Goal: Transaction & Acquisition: Purchase product/service

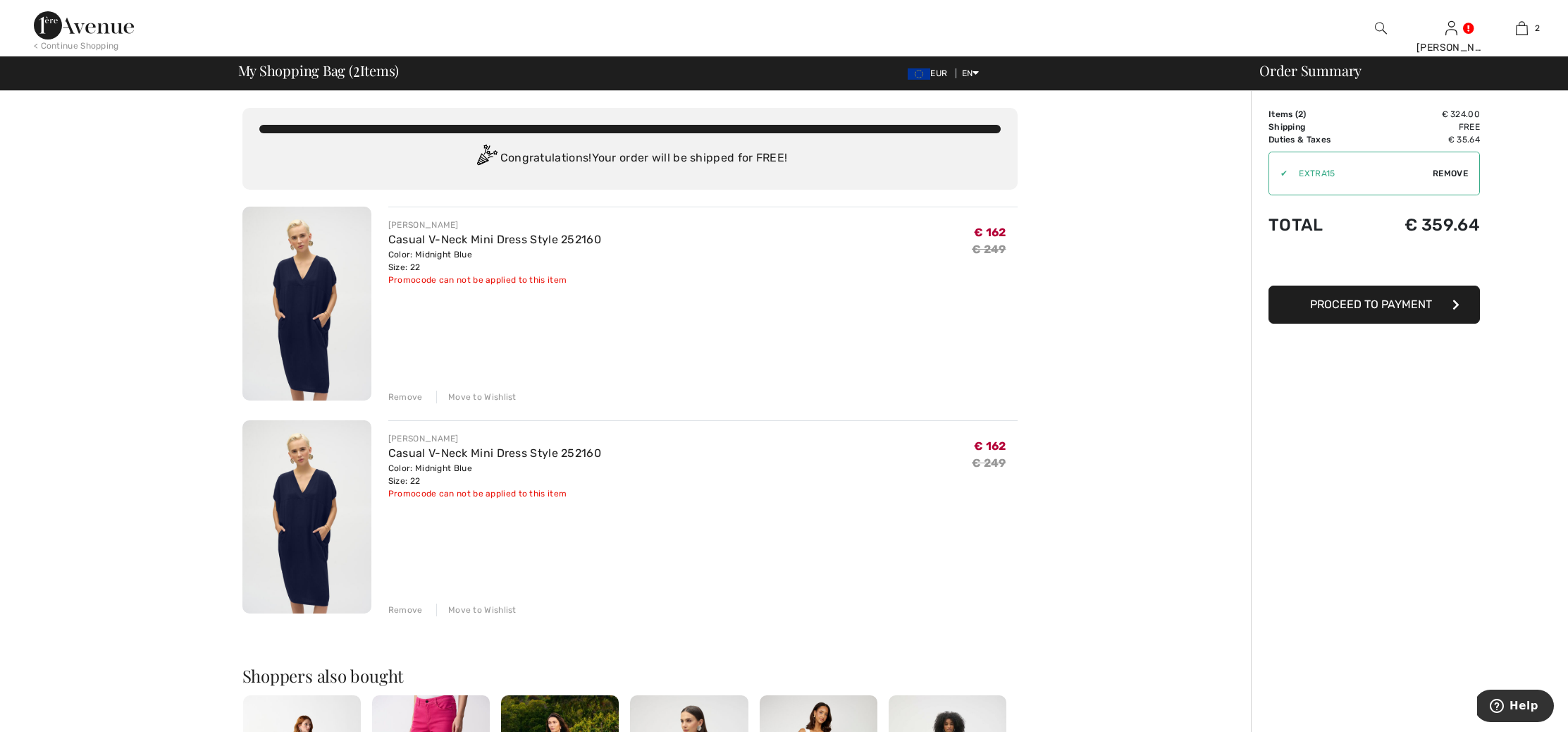
click at [408, 610] on div "Remove" at bounding box center [406, 609] width 34 height 12
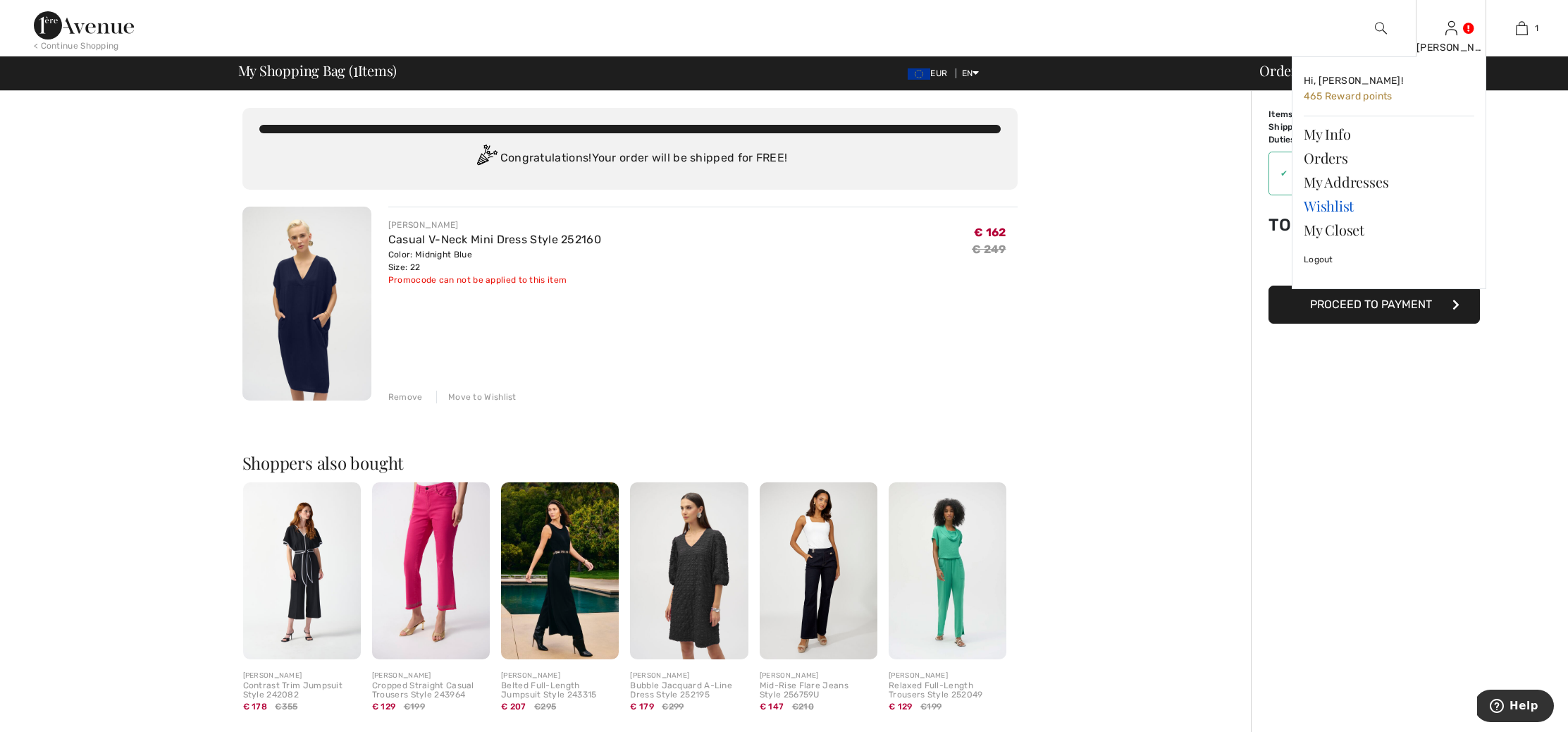
click at [1340, 205] on link "Wishlist" at bounding box center [1389, 206] width 170 height 24
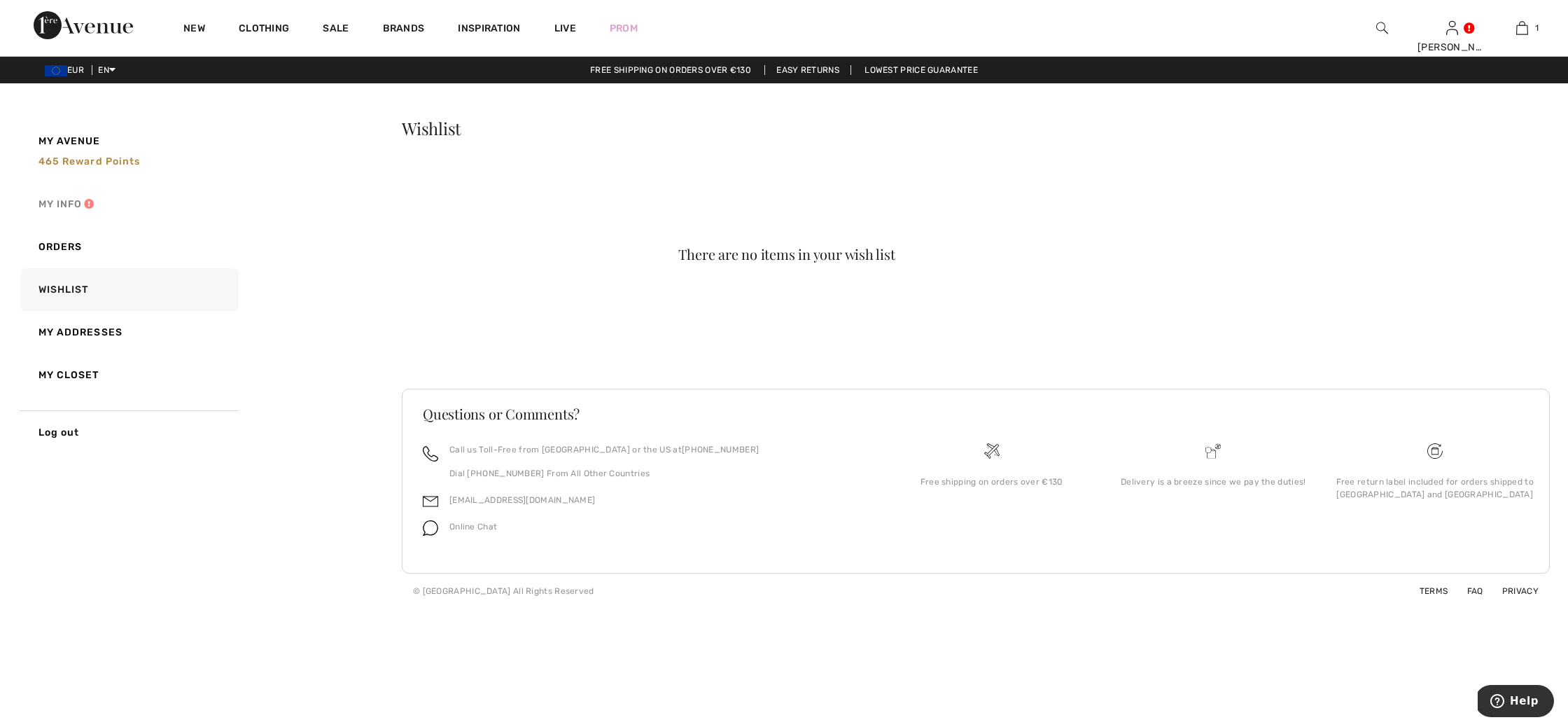
click at [73, 205] on link "My Info" at bounding box center [128, 204] width 221 height 42
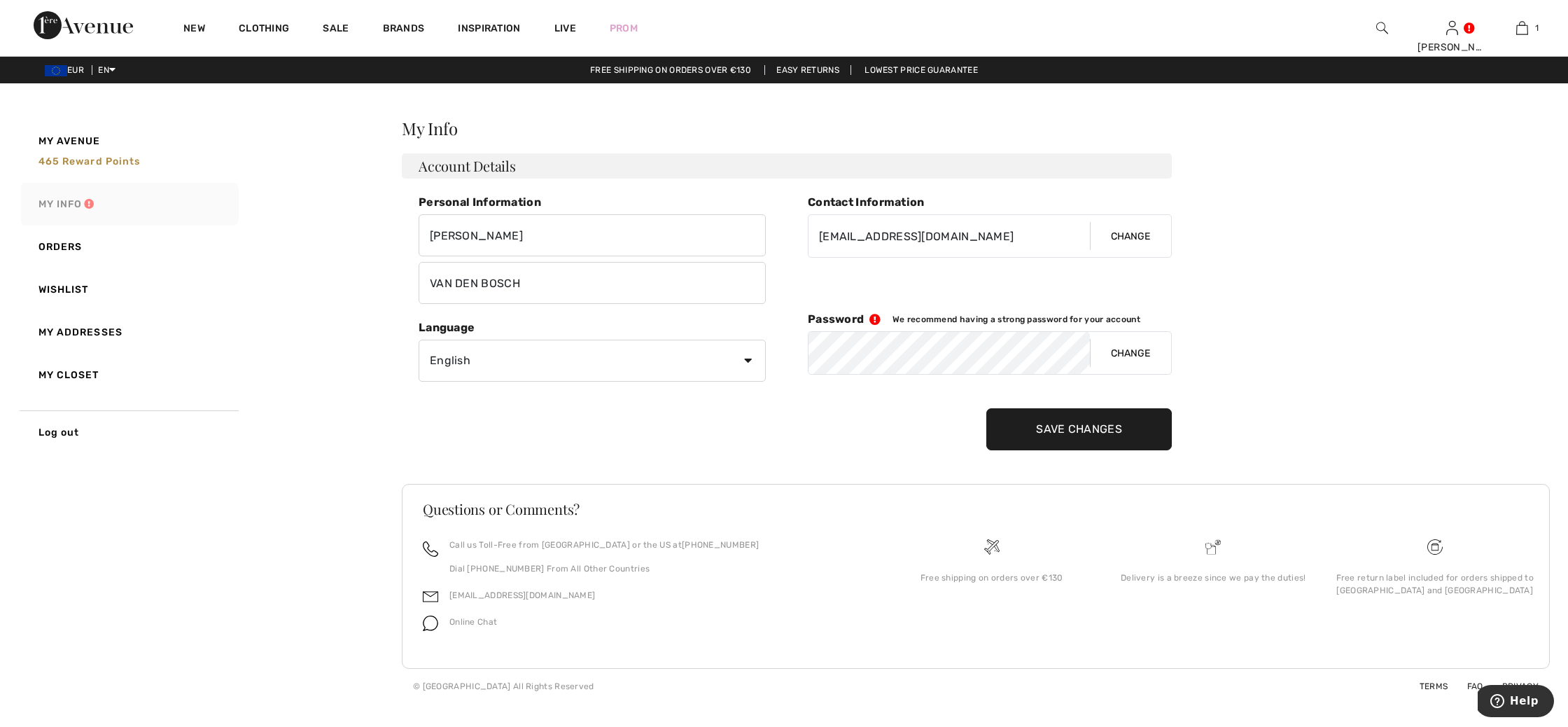
click at [73, 205] on link "My Info" at bounding box center [128, 204] width 221 height 42
click at [1083, 428] on input "Save Changes" at bounding box center [1079, 429] width 186 height 42
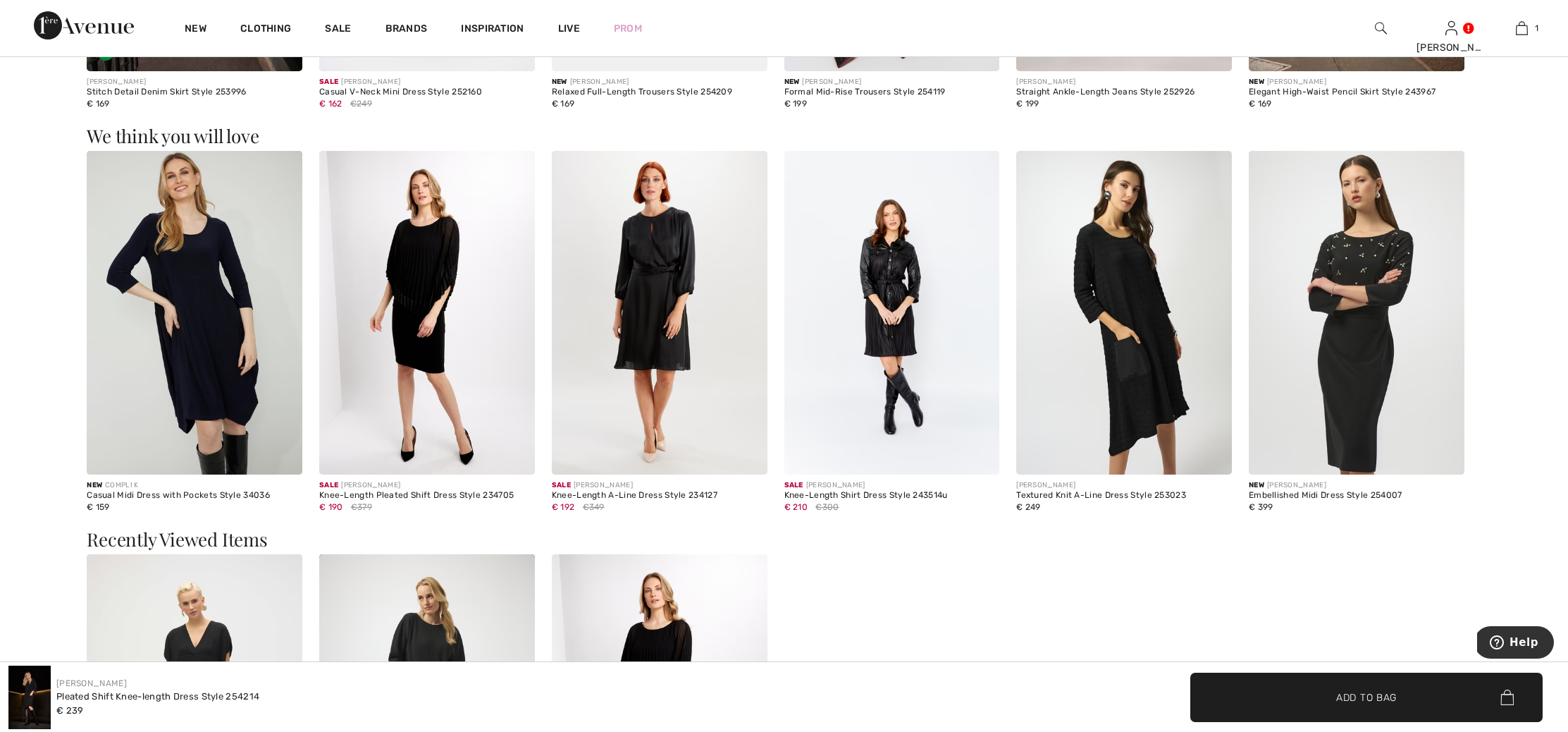
scroll to position [2485, 0]
click at [204, 360] on img at bounding box center [194, 311] width 215 height 324
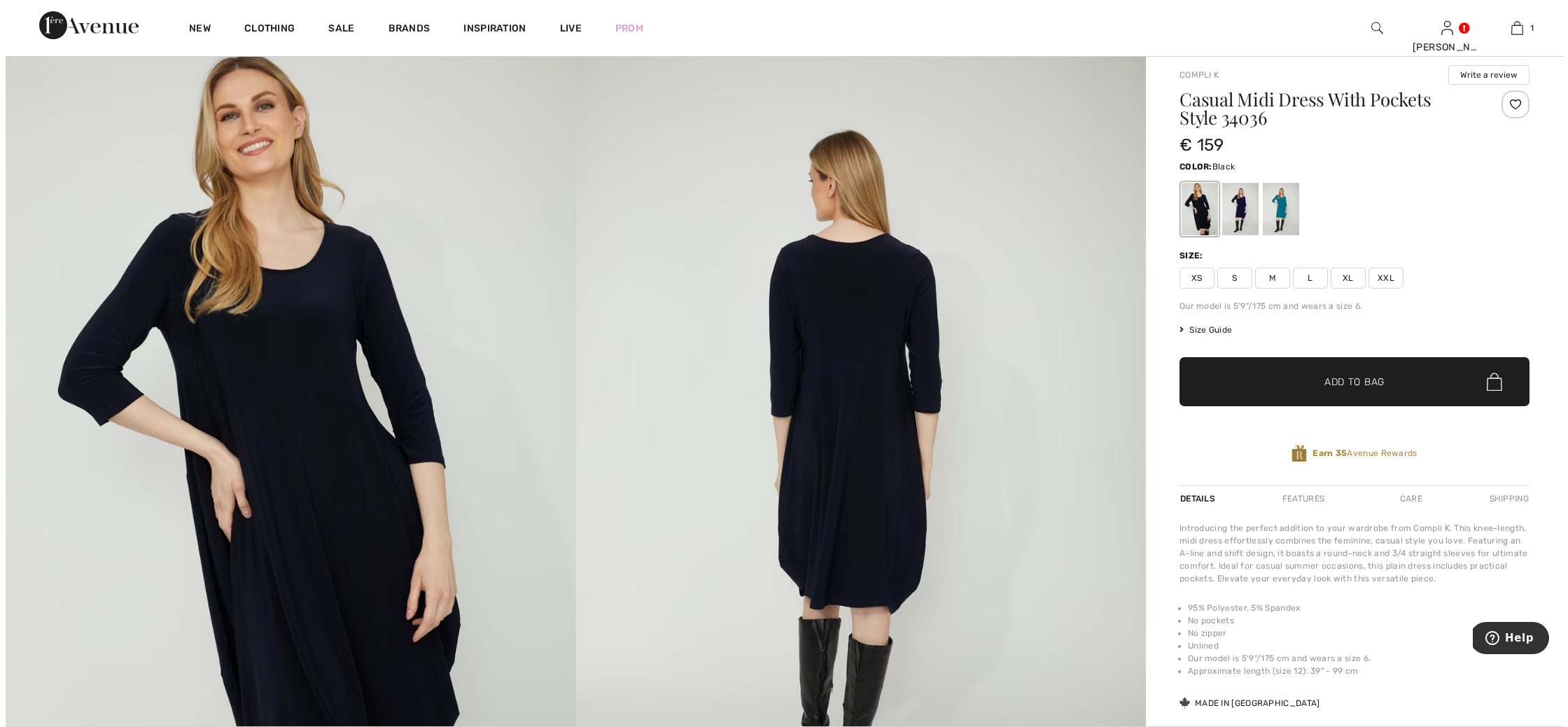
scroll to position [78, 0]
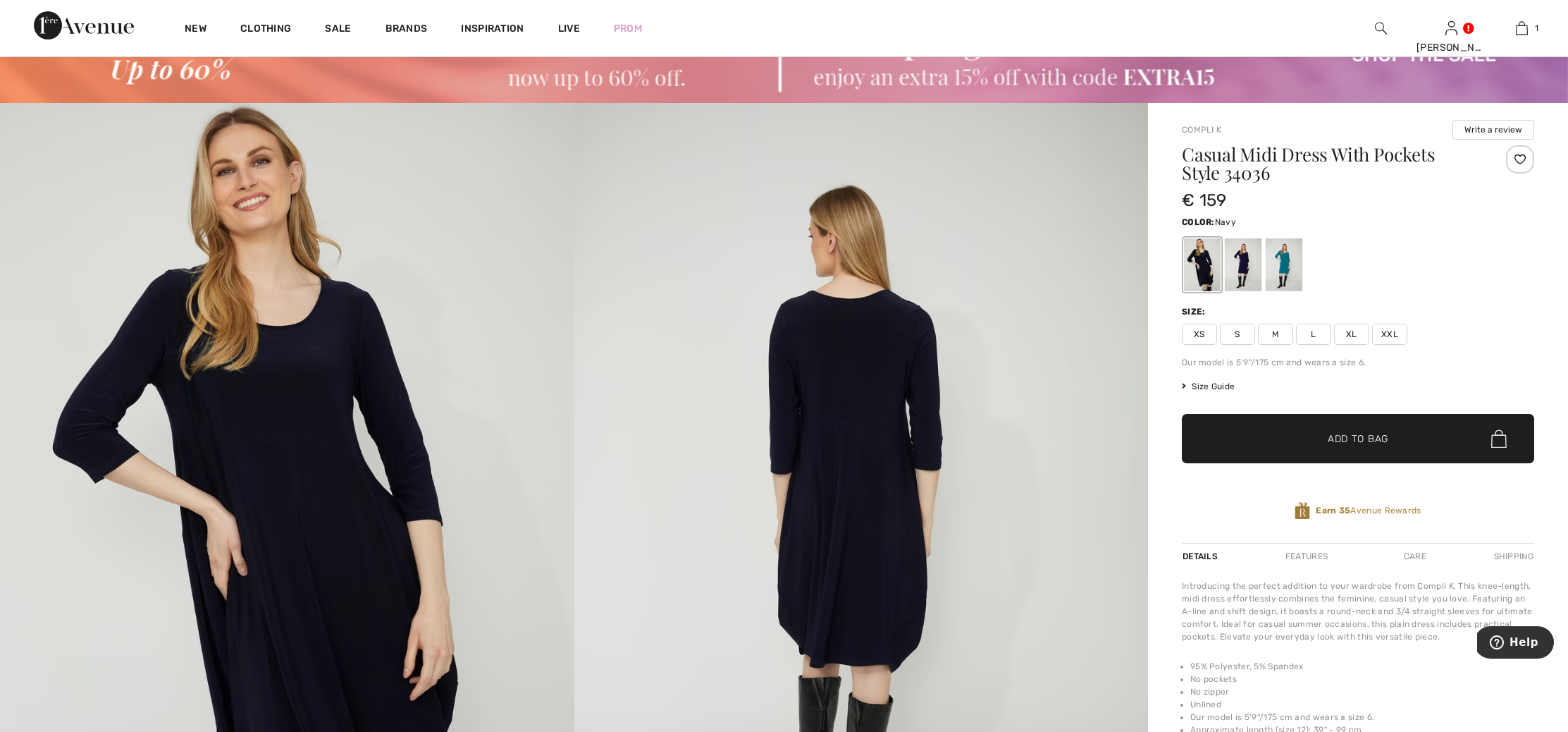
click at [1242, 275] on div at bounding box center [1243, 265] width 37 height 53
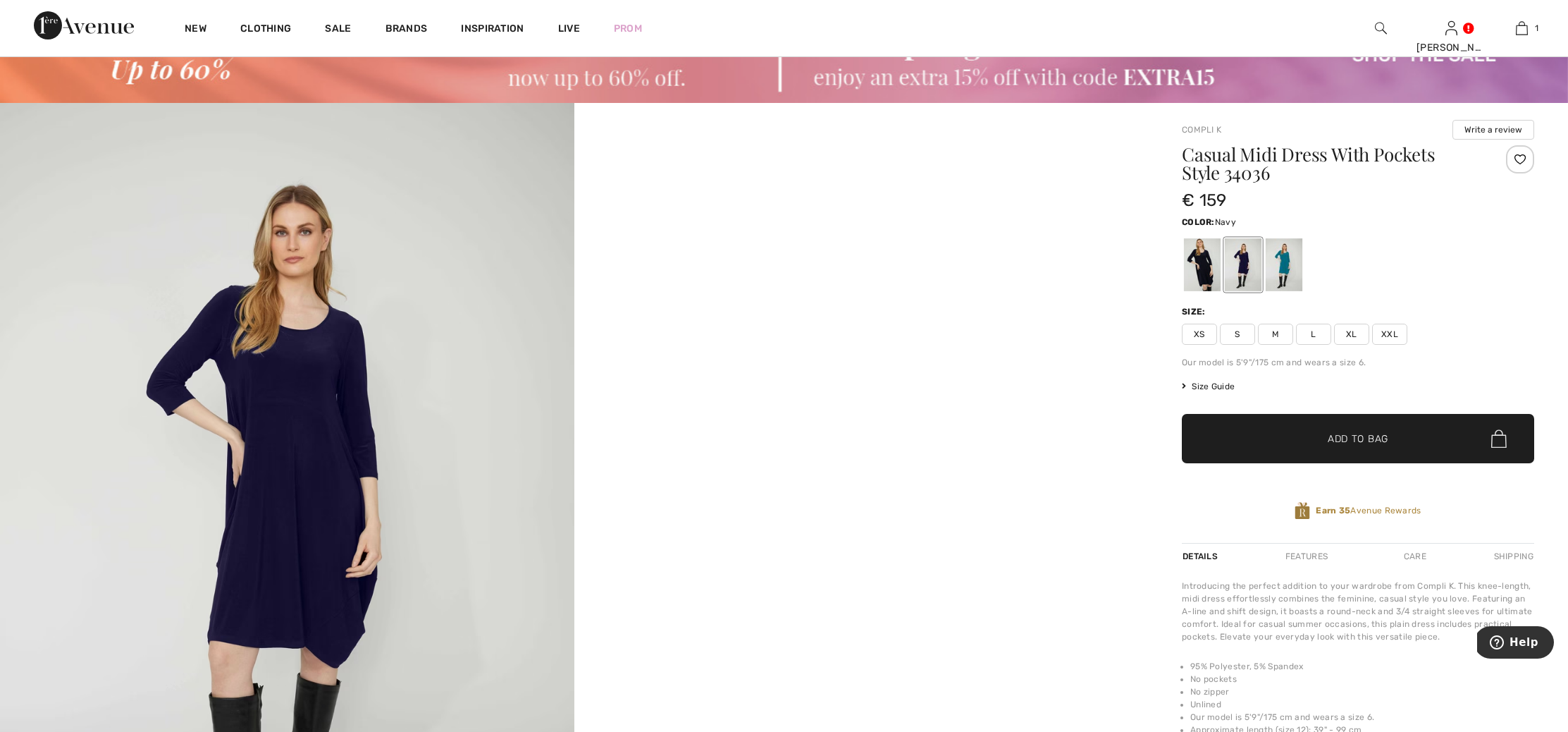
click at [320, 552] on img at bounding box center [287, 534] width 574 height 862
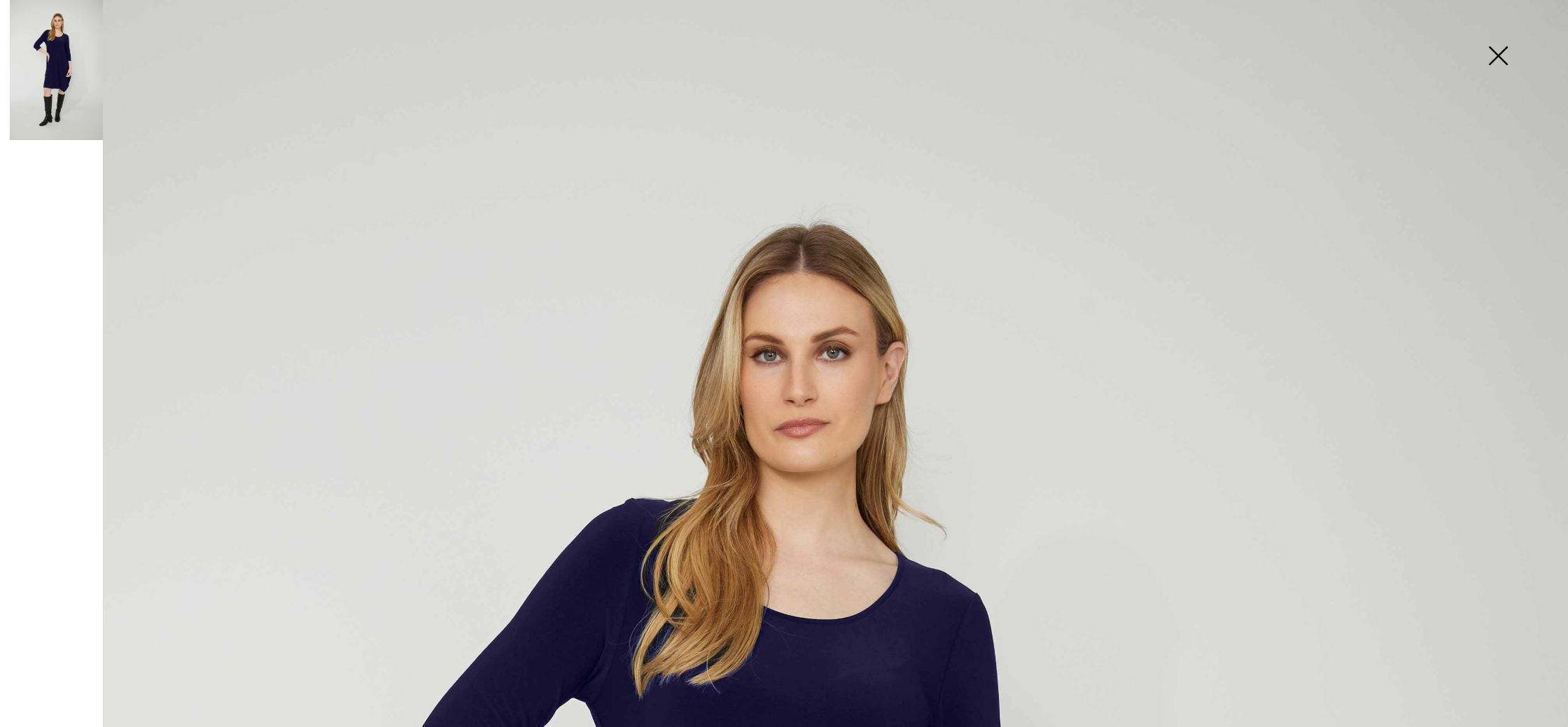
scroll to position [0, 0]
click at [1499, 52] on img at bounding box center [1498, 57] width 70 height 72
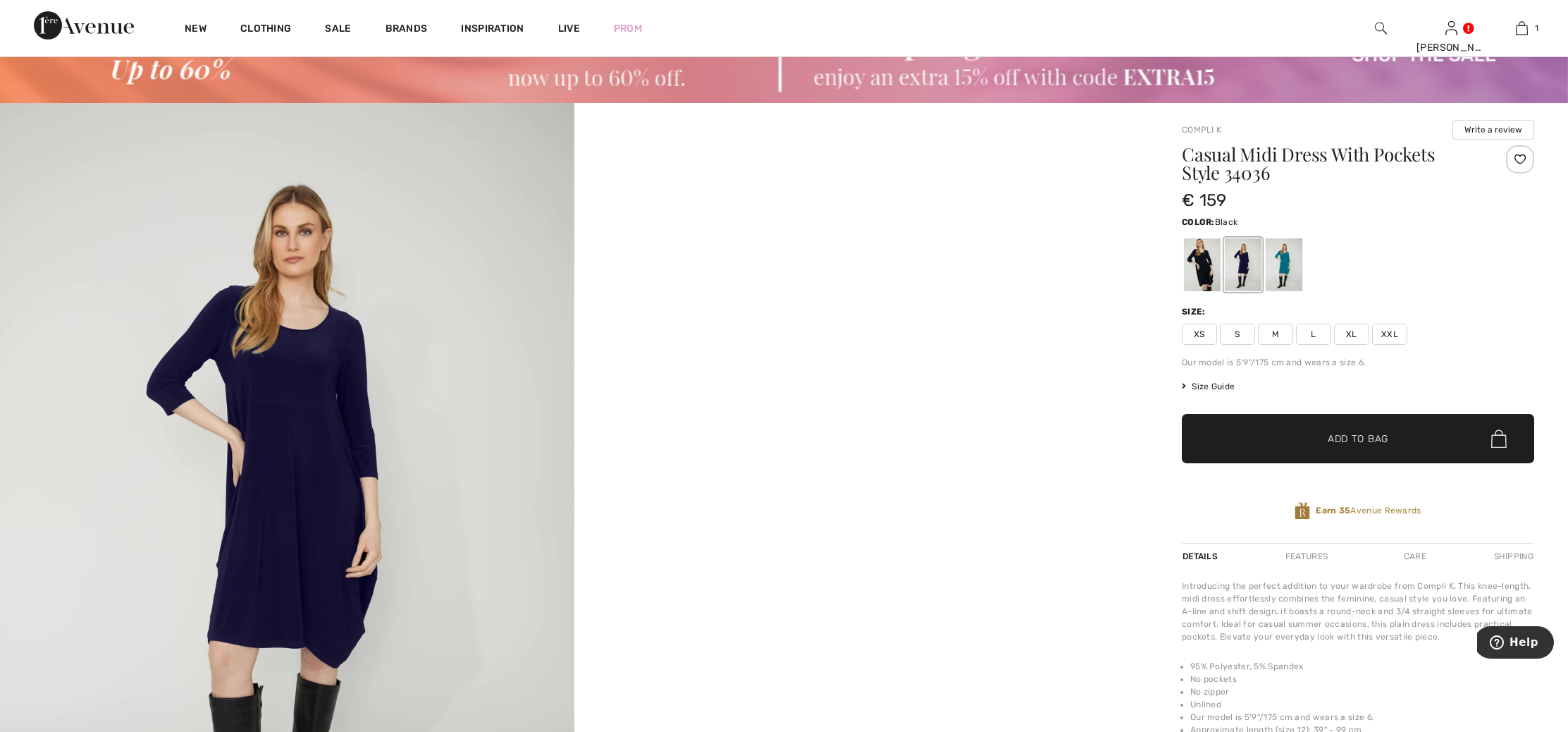
click at [1197, 265] on div at bounding box center [1202, 265] width 37 height 53
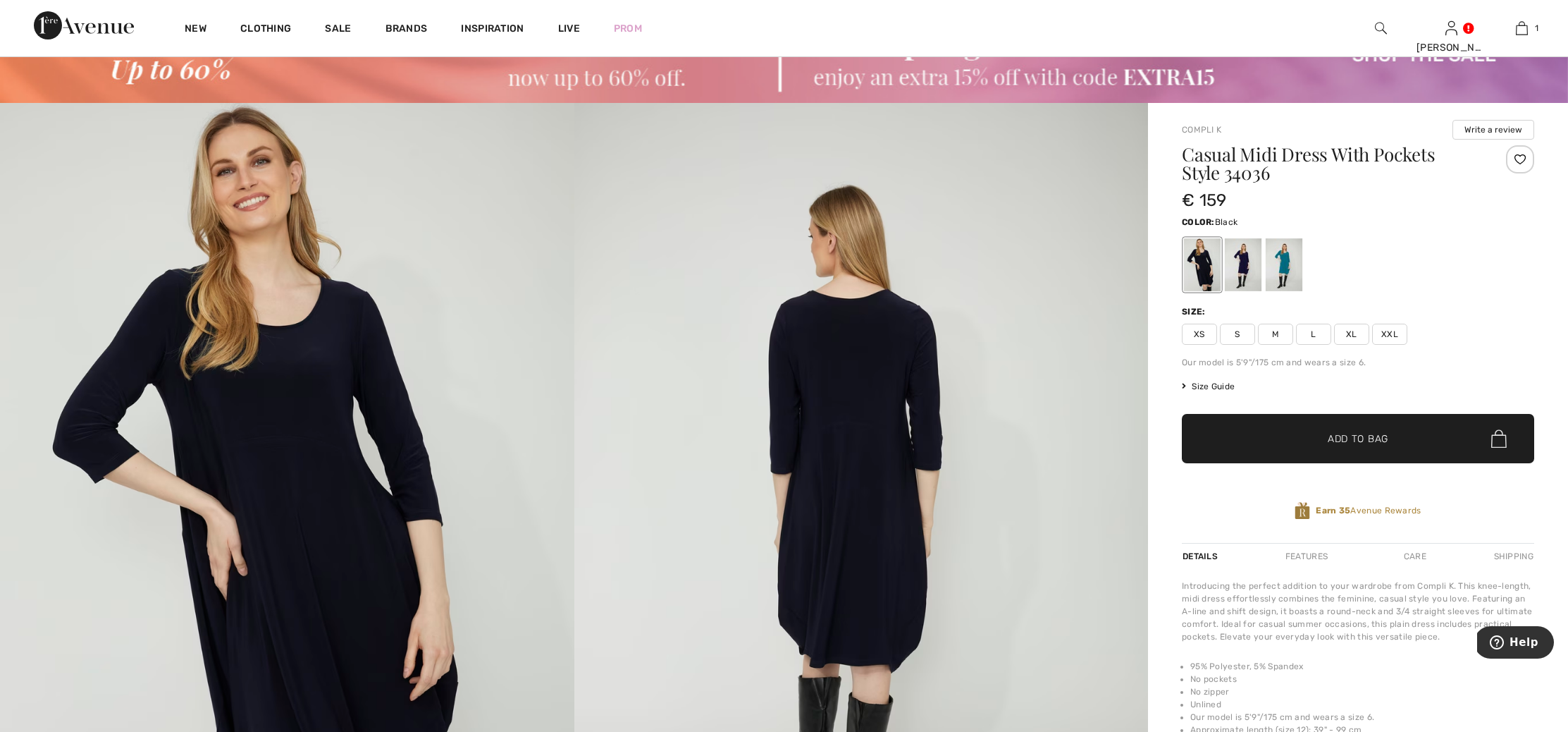
click at [302, 507] on img at bounding box center [287, 534] width 574 height 862
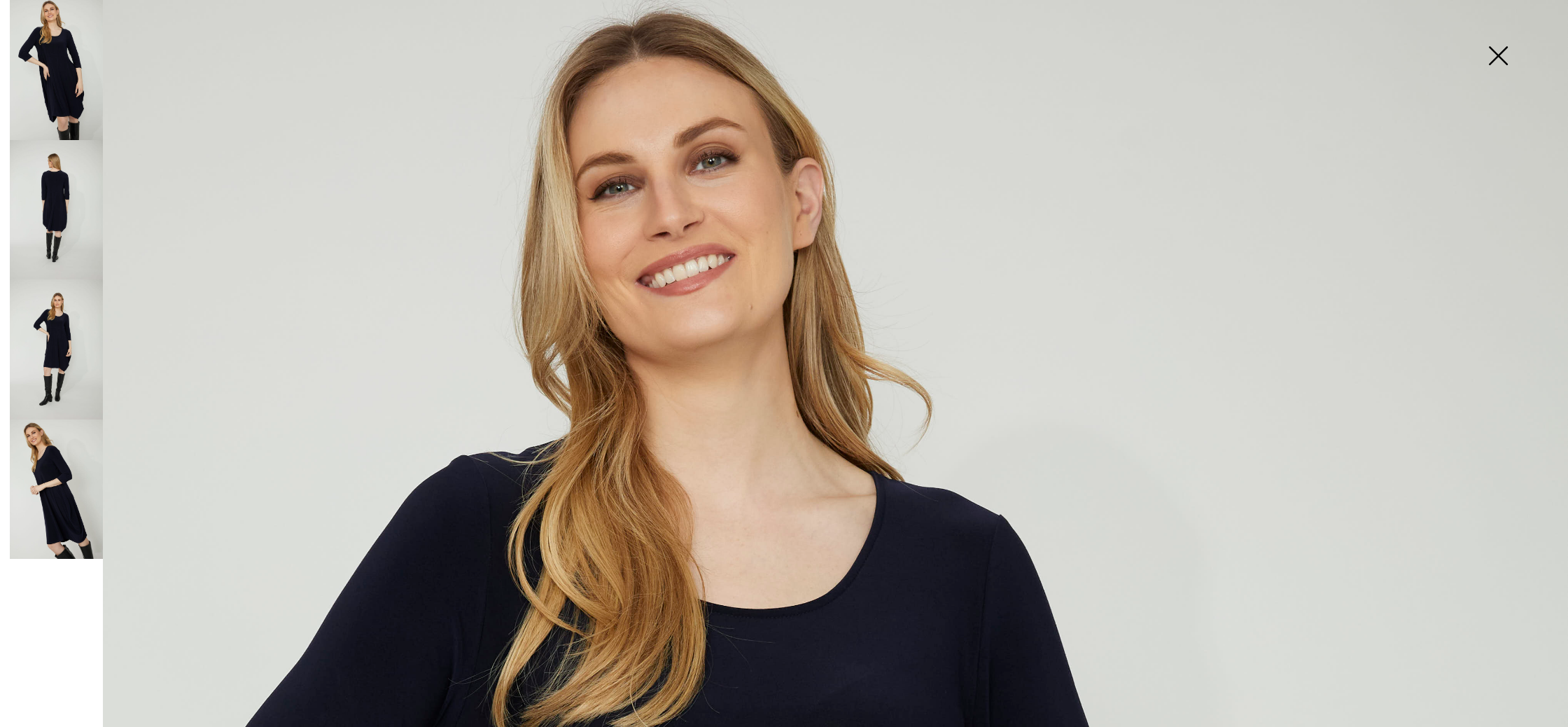
click at [59, 215] on img at bounding box center [56, 210] width 93 height 140
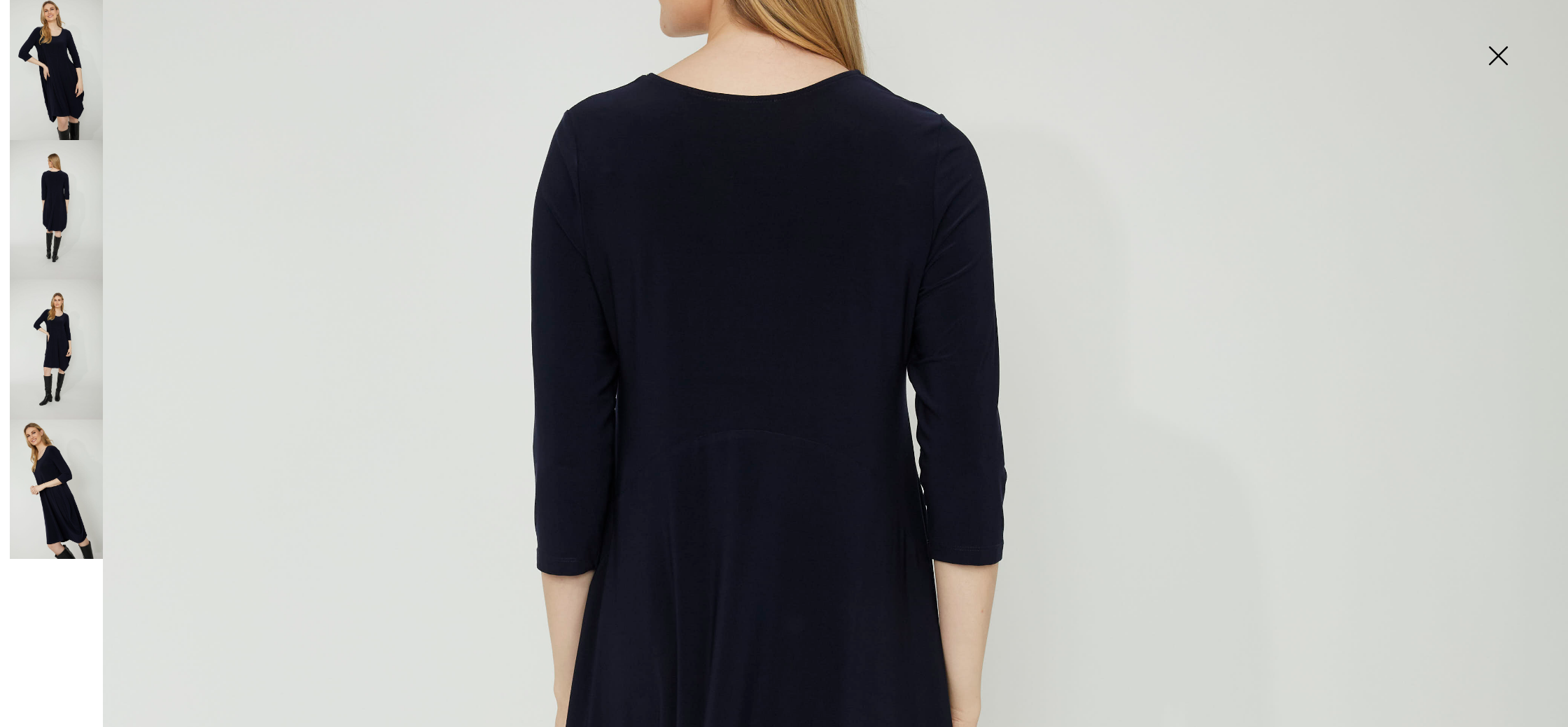
scroll to position [433, 0]
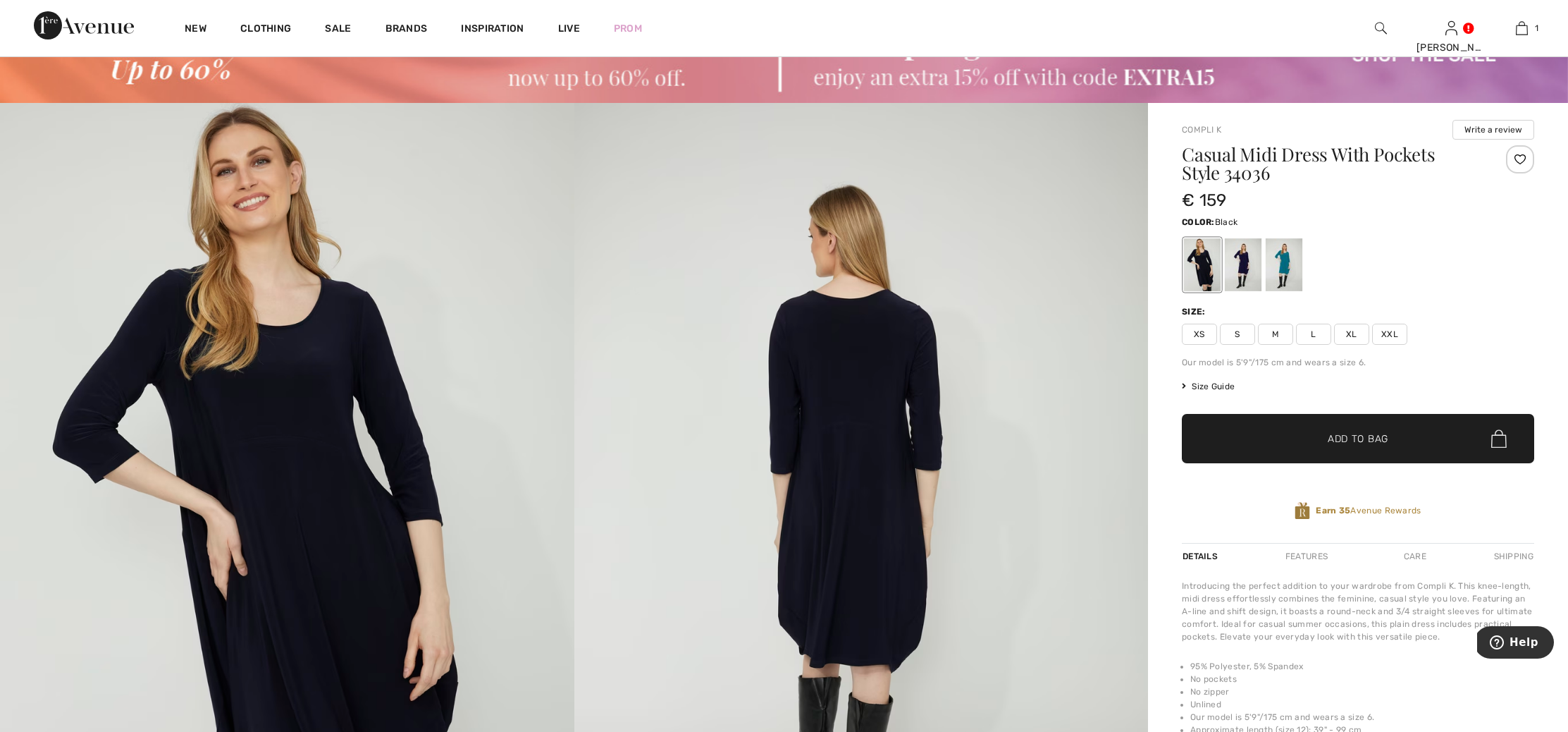
click at [841, 440] on img at bounding box center [861, 534] width 574 height 862
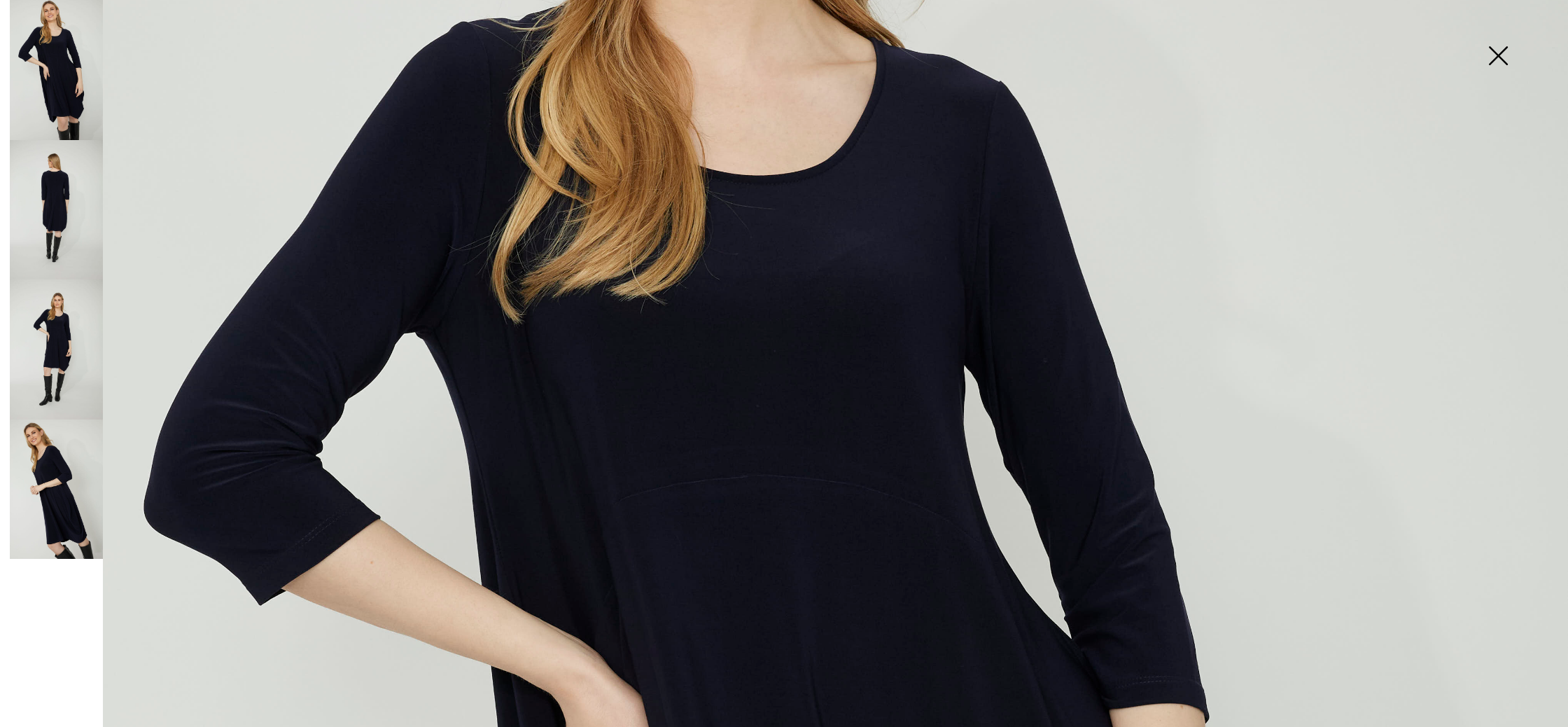
click at [54, 214] on img at bounding box center [56, 210] width 93 height 140
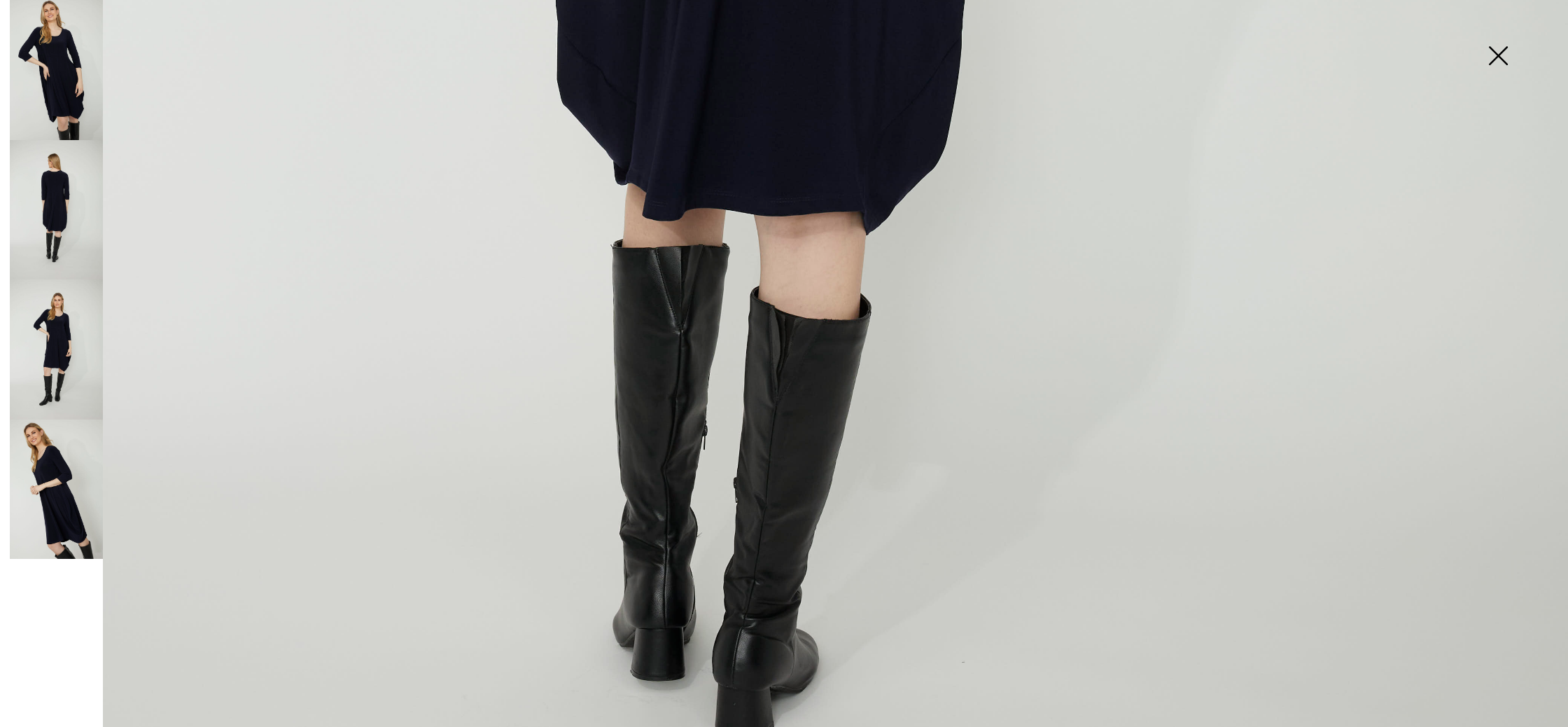
scroll to position [1324, 0]
click at [63, 350] on img at bounding box center [56, 349] width 93 height 140
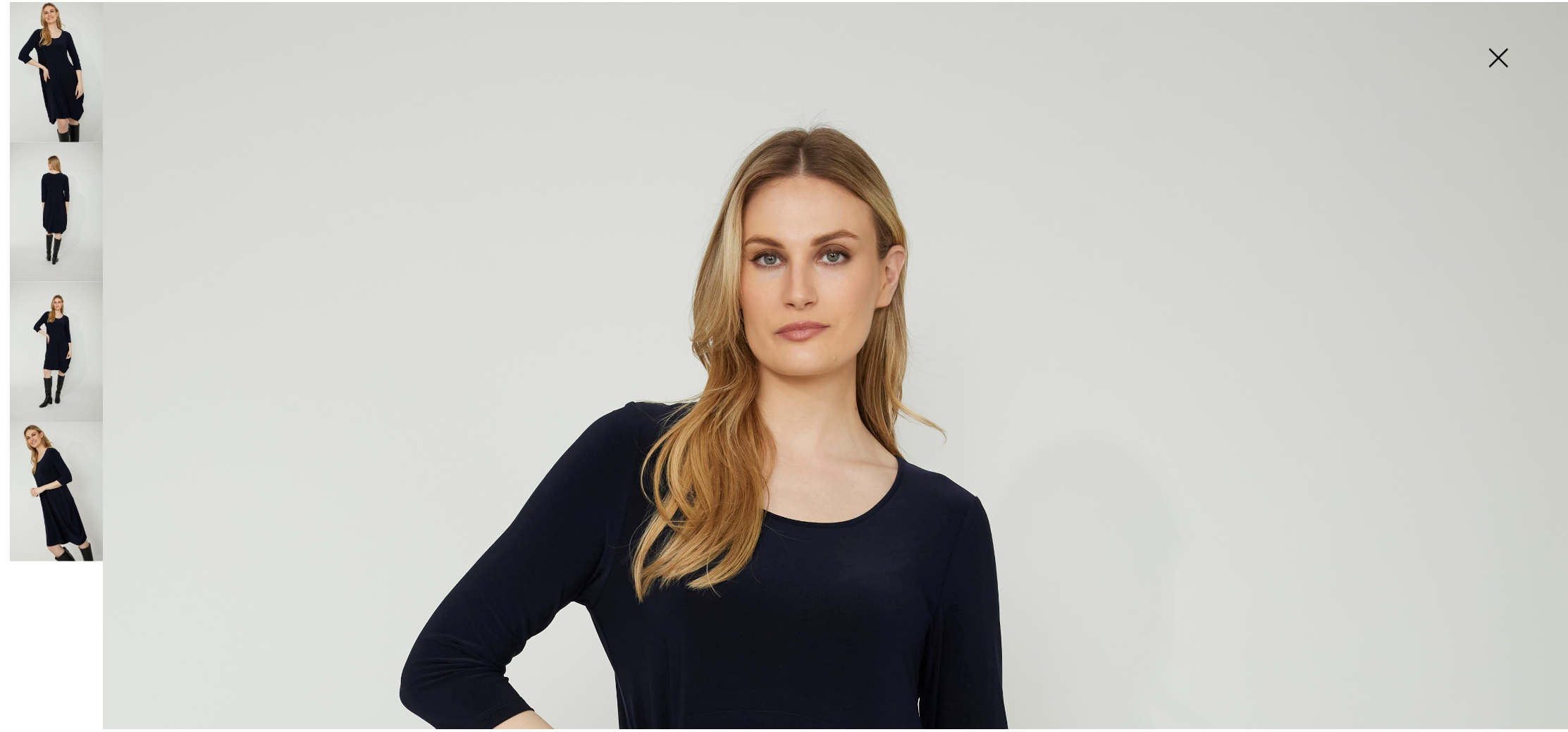
scroll to position [96, 0]
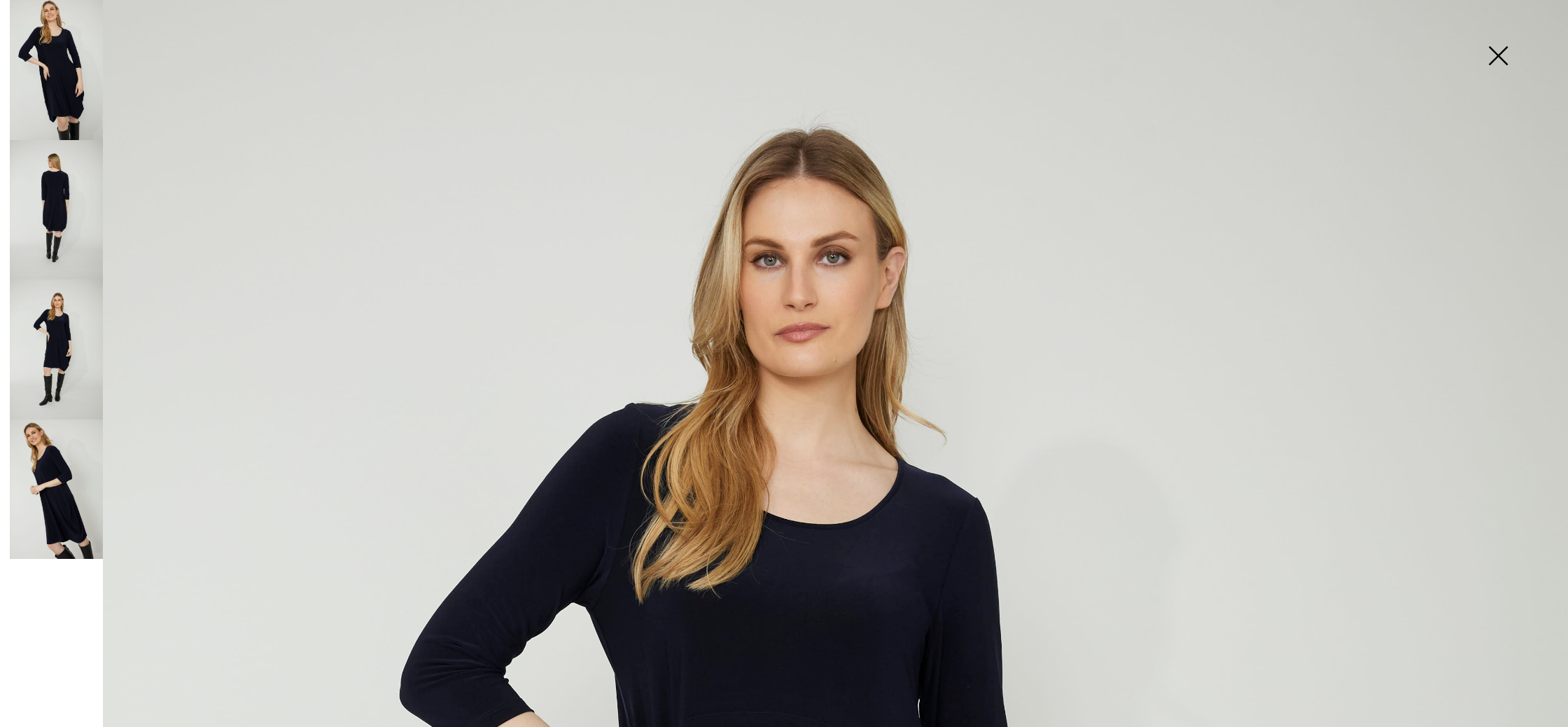
click at [1498, 54] on img at bounding box center [1498, 57] width 70 height 72
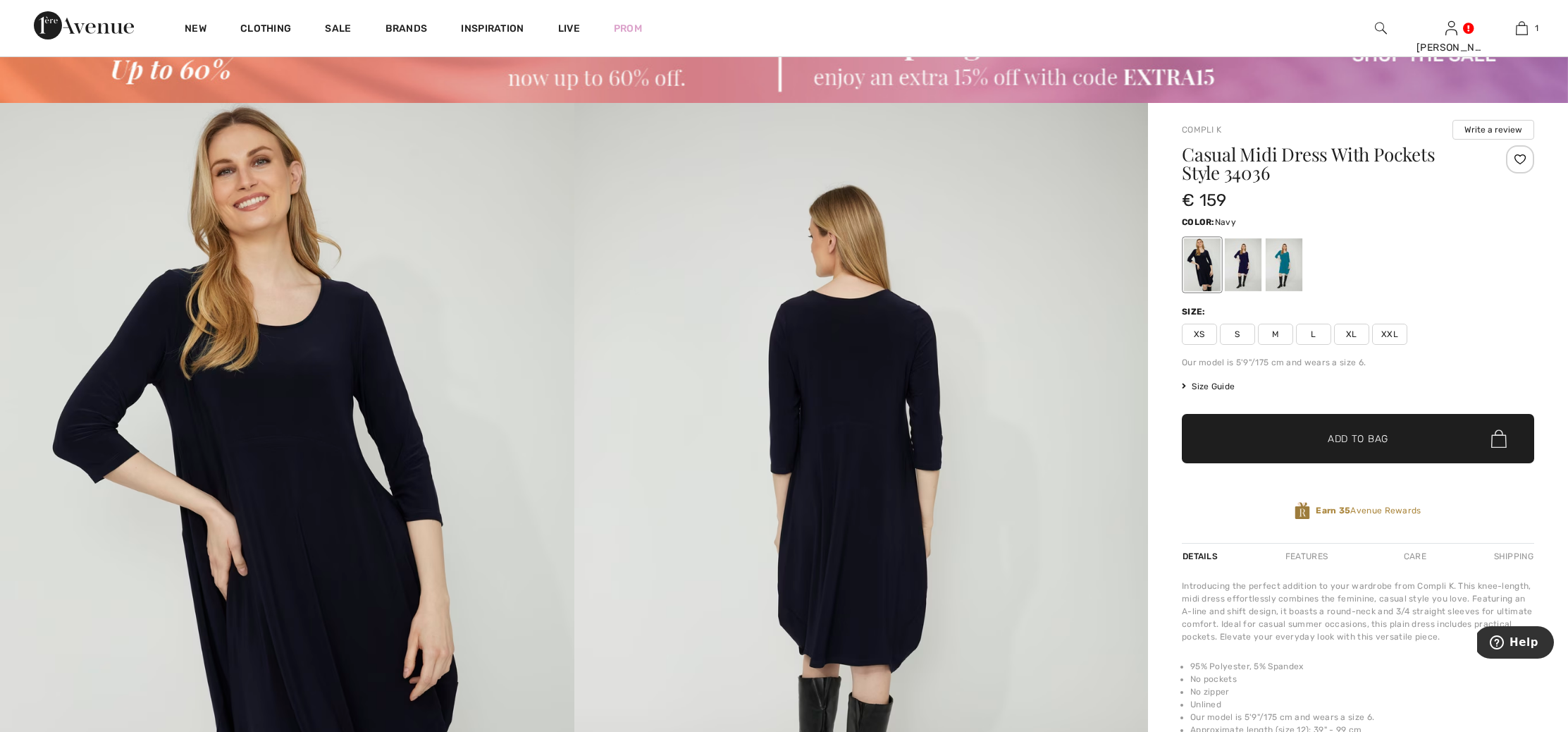
click at [1241, 271] on div at bounding box center [1243, 265] width 37 height 53
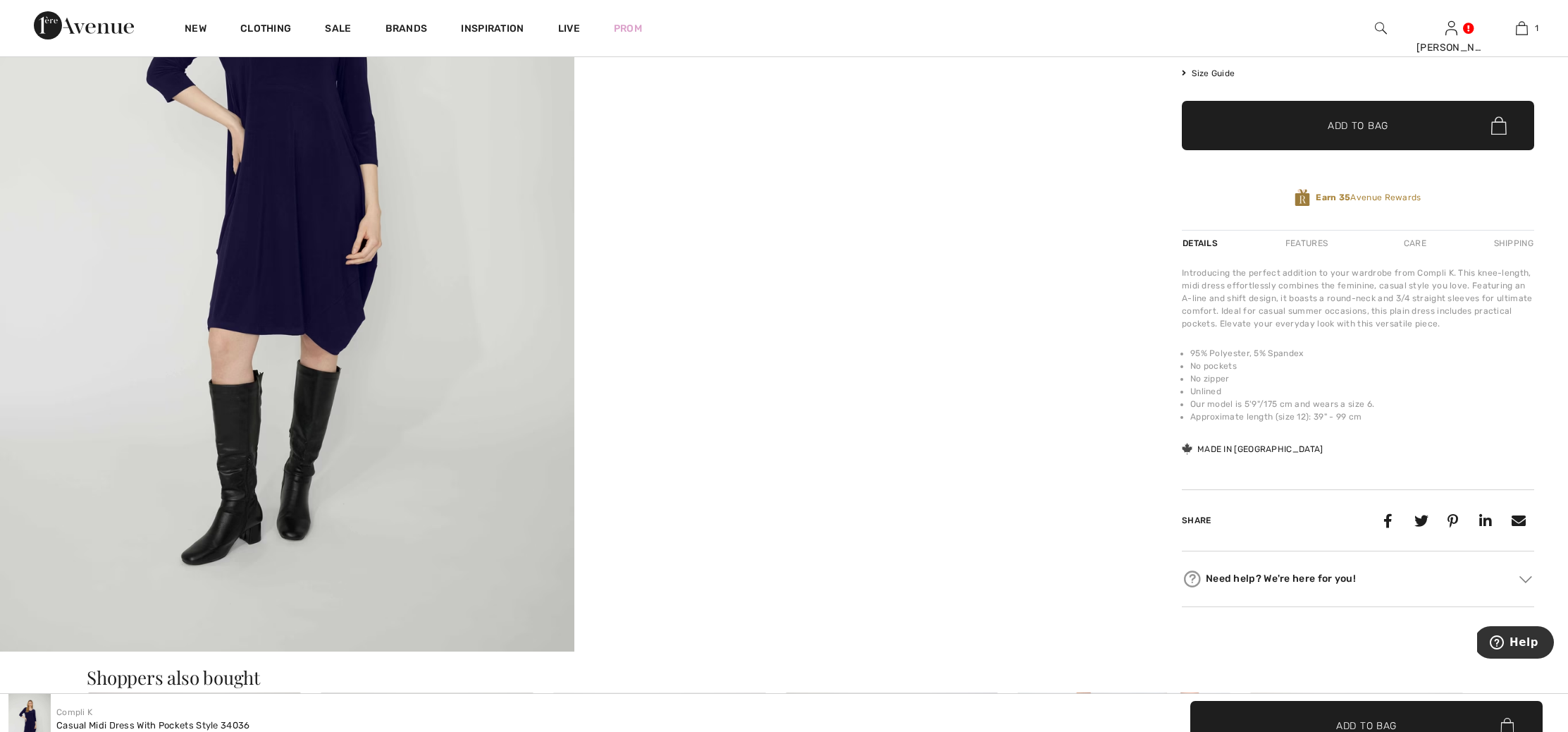
scroll to position [326, 0]
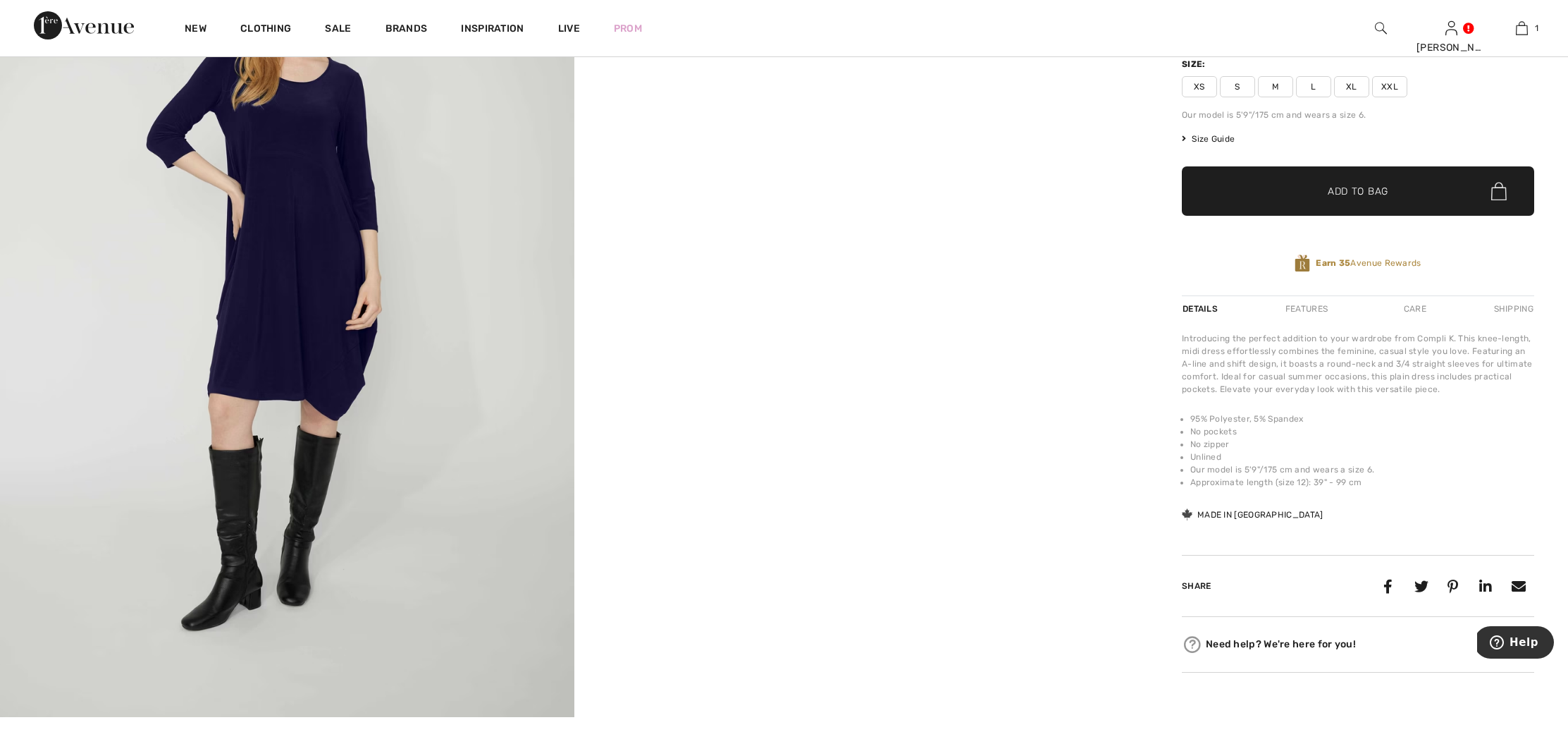
click at [1390, 89] on span "XXL" at bounding box center [1389, 87] width 35 height 21
click at [1381, 197] on span "Add to Bag" at bounding box center [1357, 191] width 61 height 15
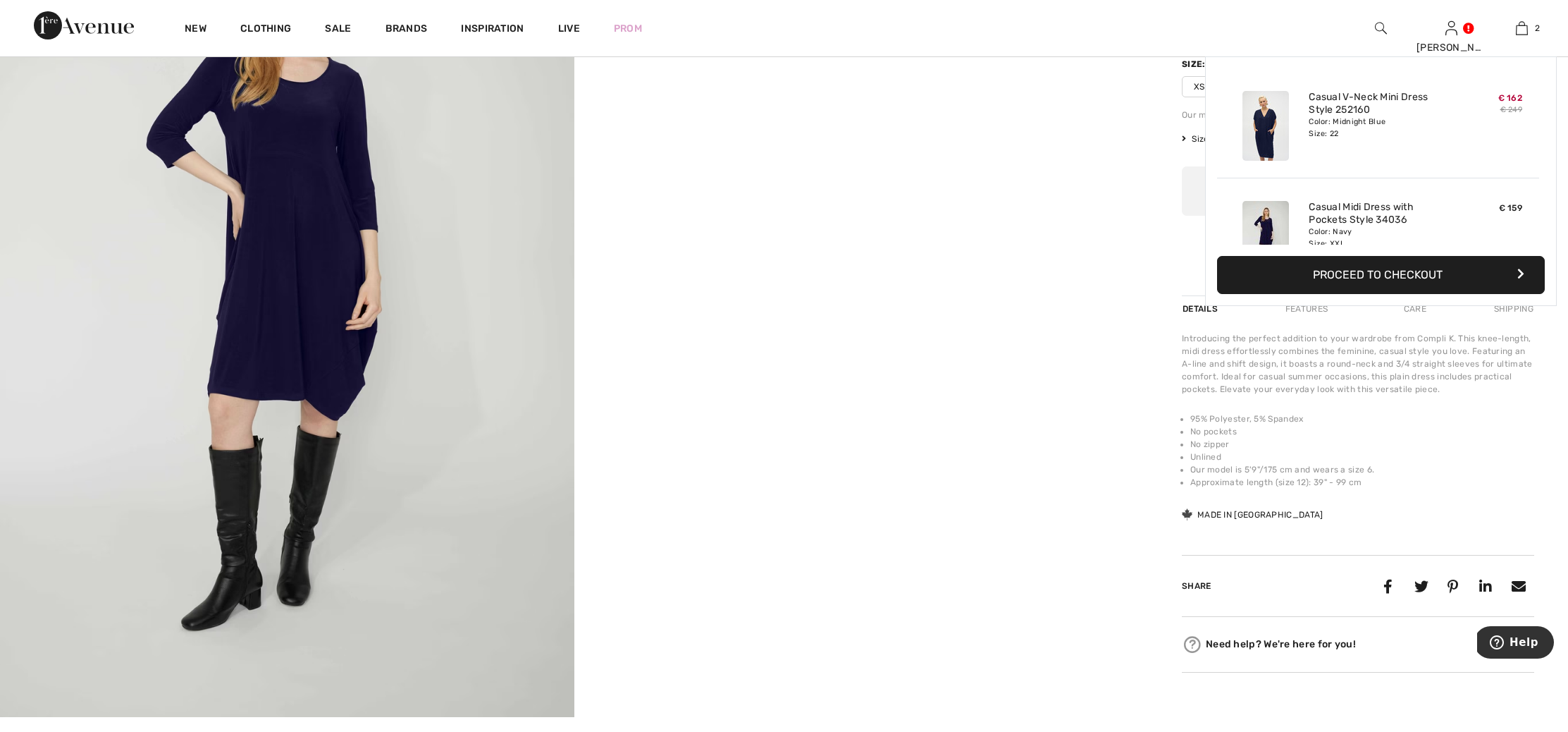
scroll to position [43, 0]
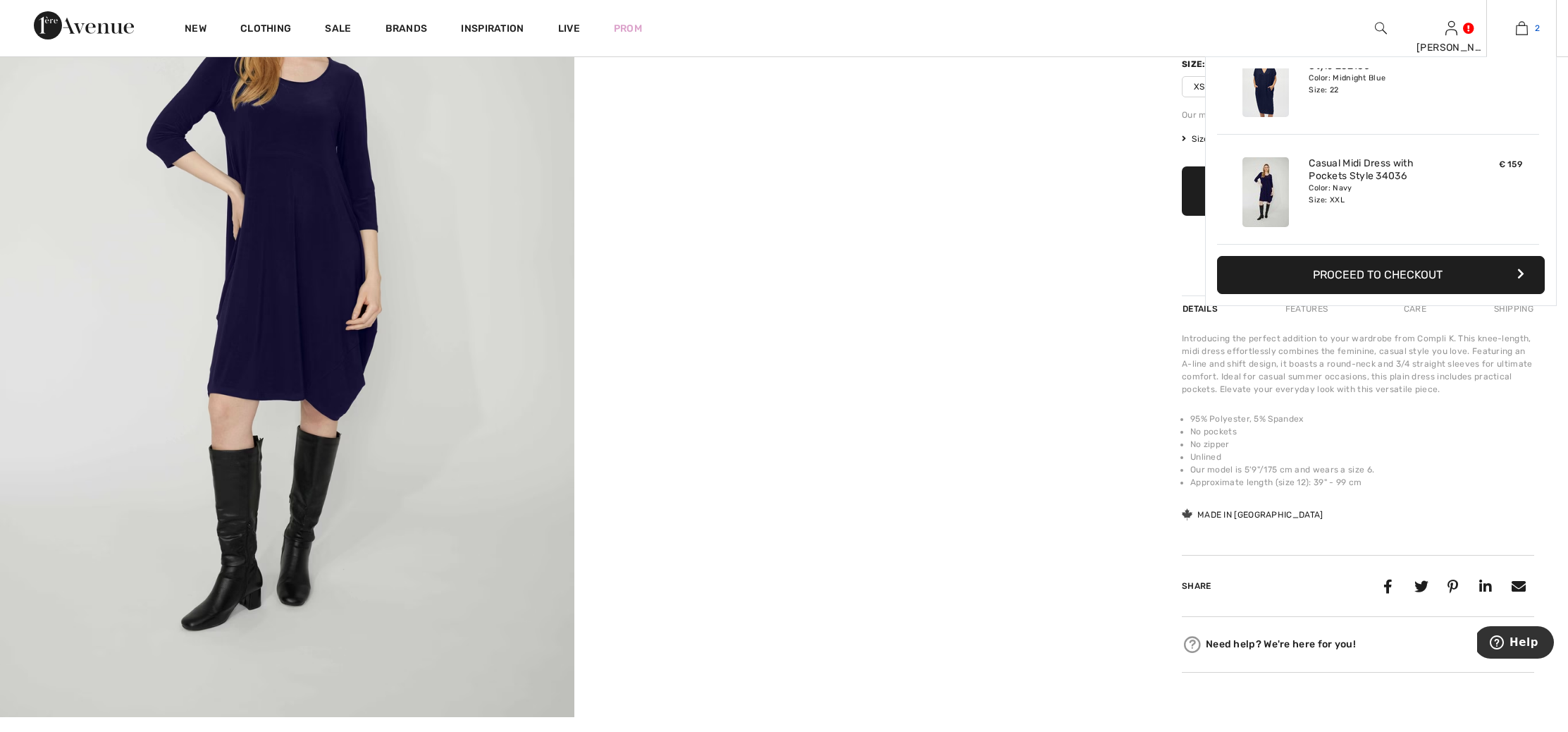
click at [1521, 30] on img at bounding box center [1521, 28] width 12 height 17
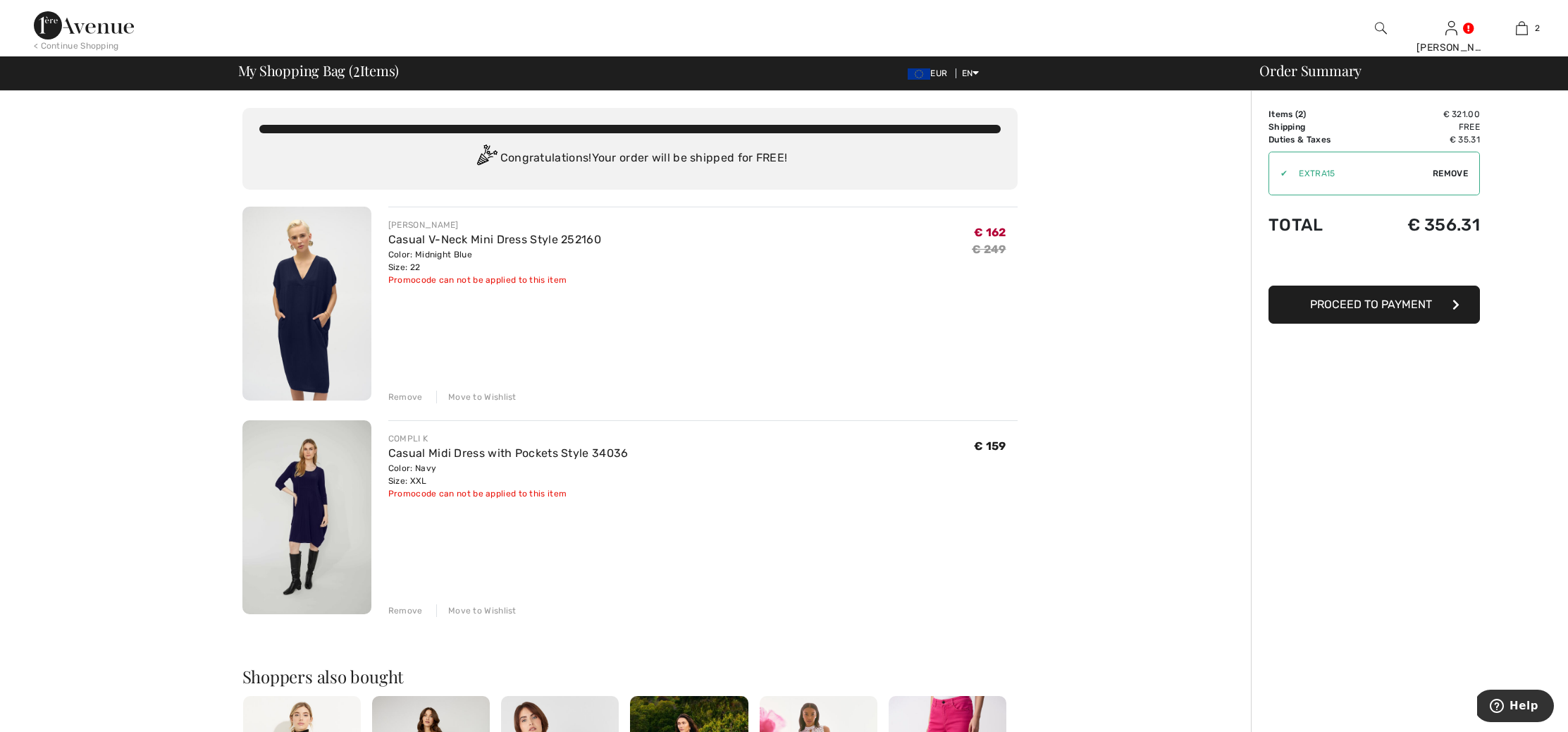
click at [1387, 305] on span "Proceed to Payment" at bounding box center [1371, 304] width 122 height 13
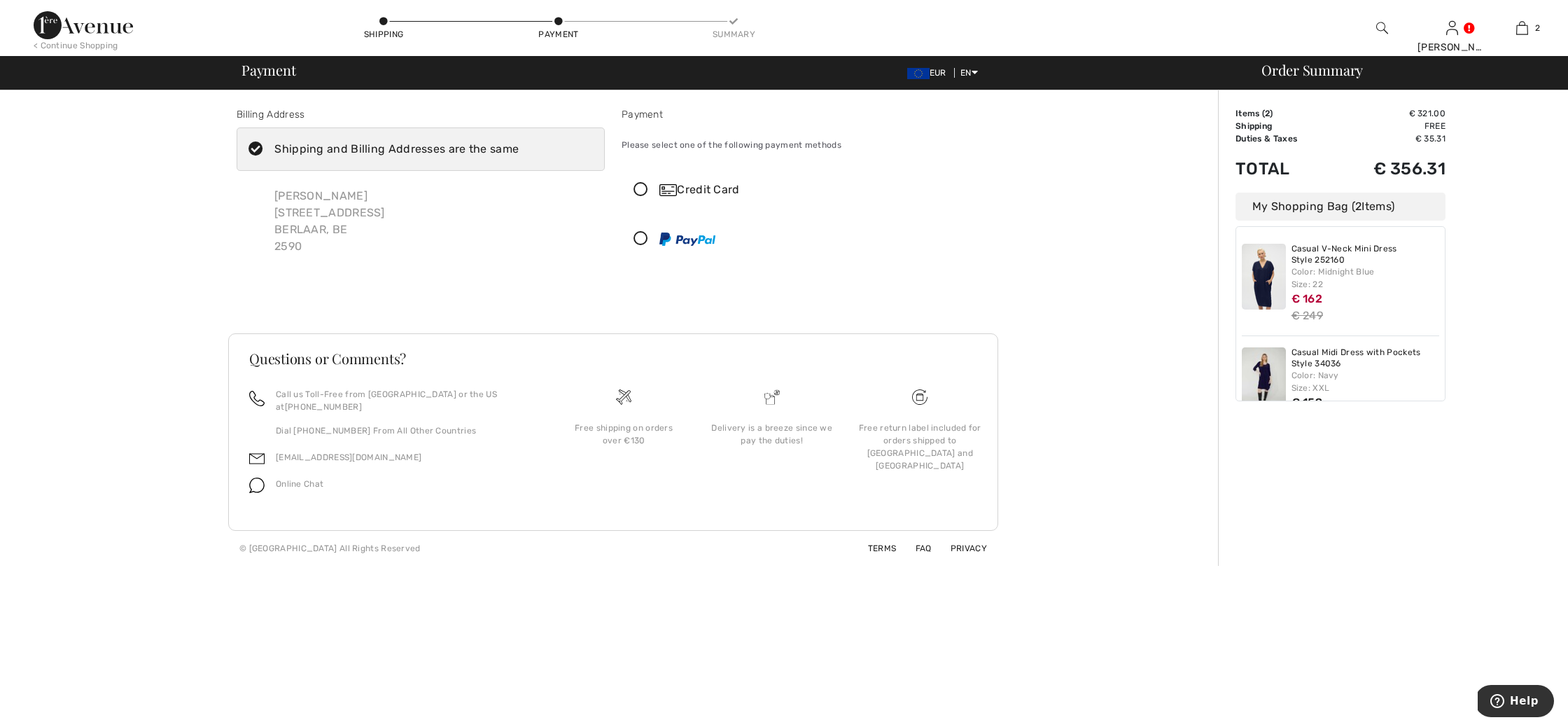
click at [641, 187] on icon at bounding box center [641, 190] width 37 height 15
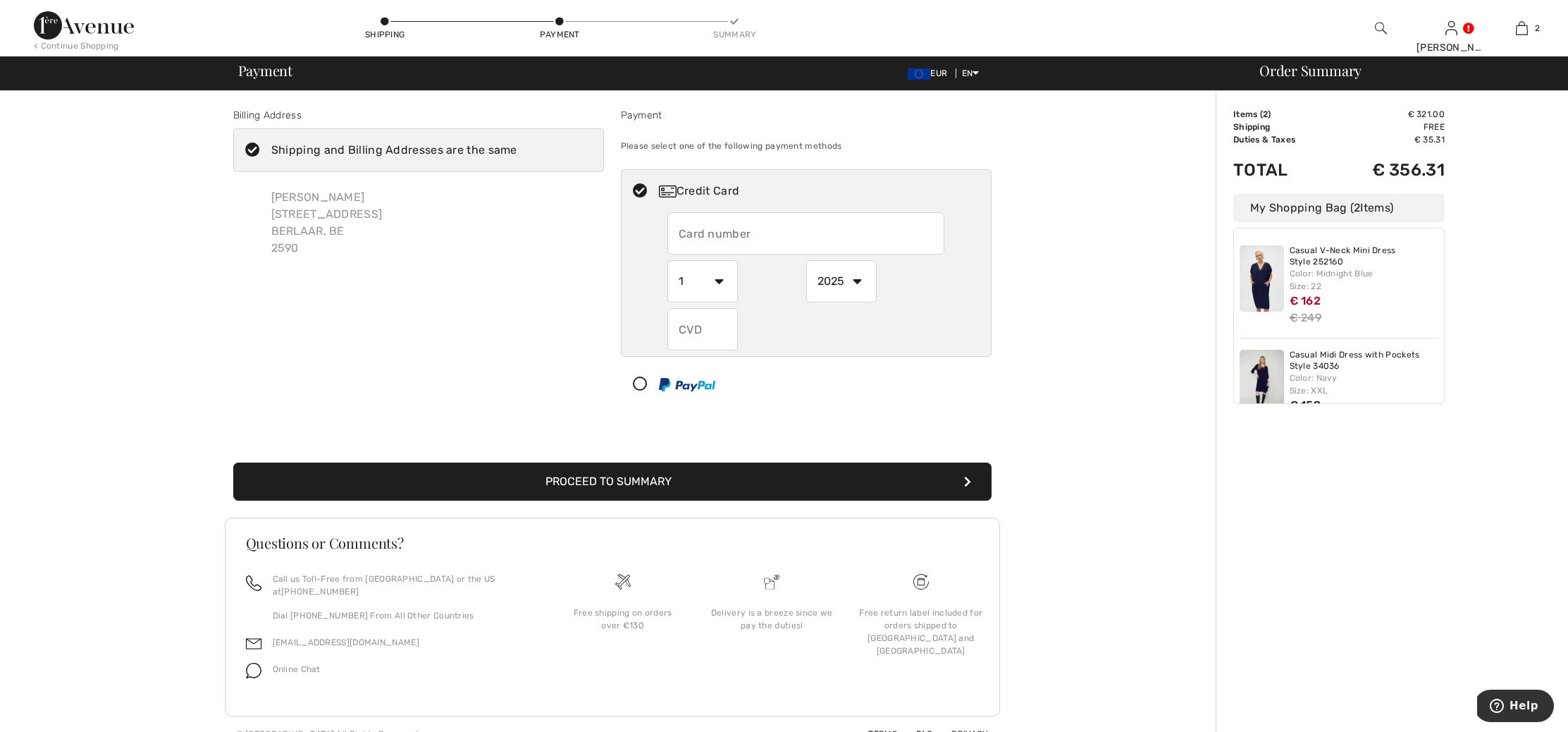
click at [702, 234] on input "text" at bounding box center [805, 234] width 277 height 43
type input "4236861236443845"
select select "7"
select select "2027"
type input "668"
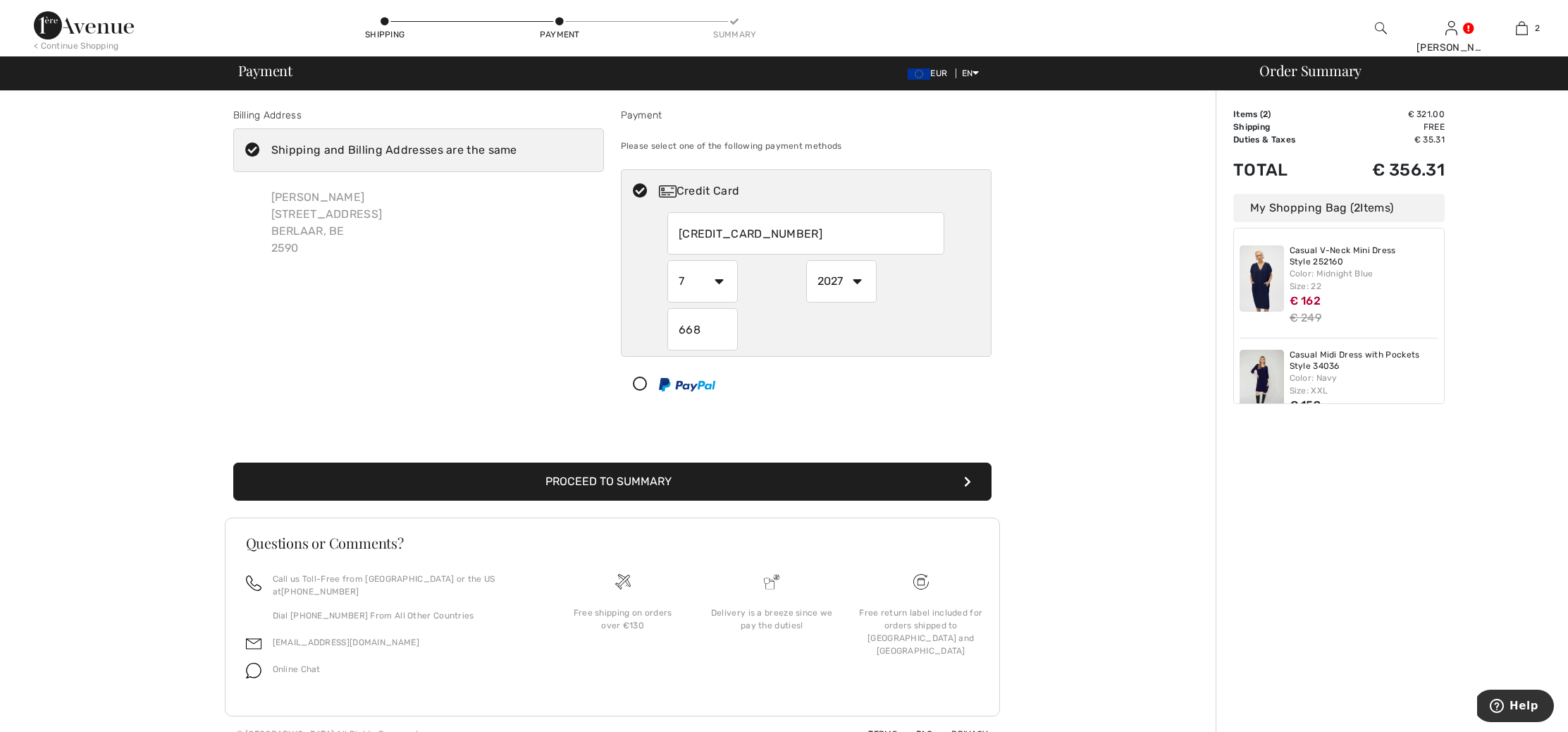
click at [620, 480] on button "Proceed to Summary" at bounding box center [612, 481] width 758 height 38
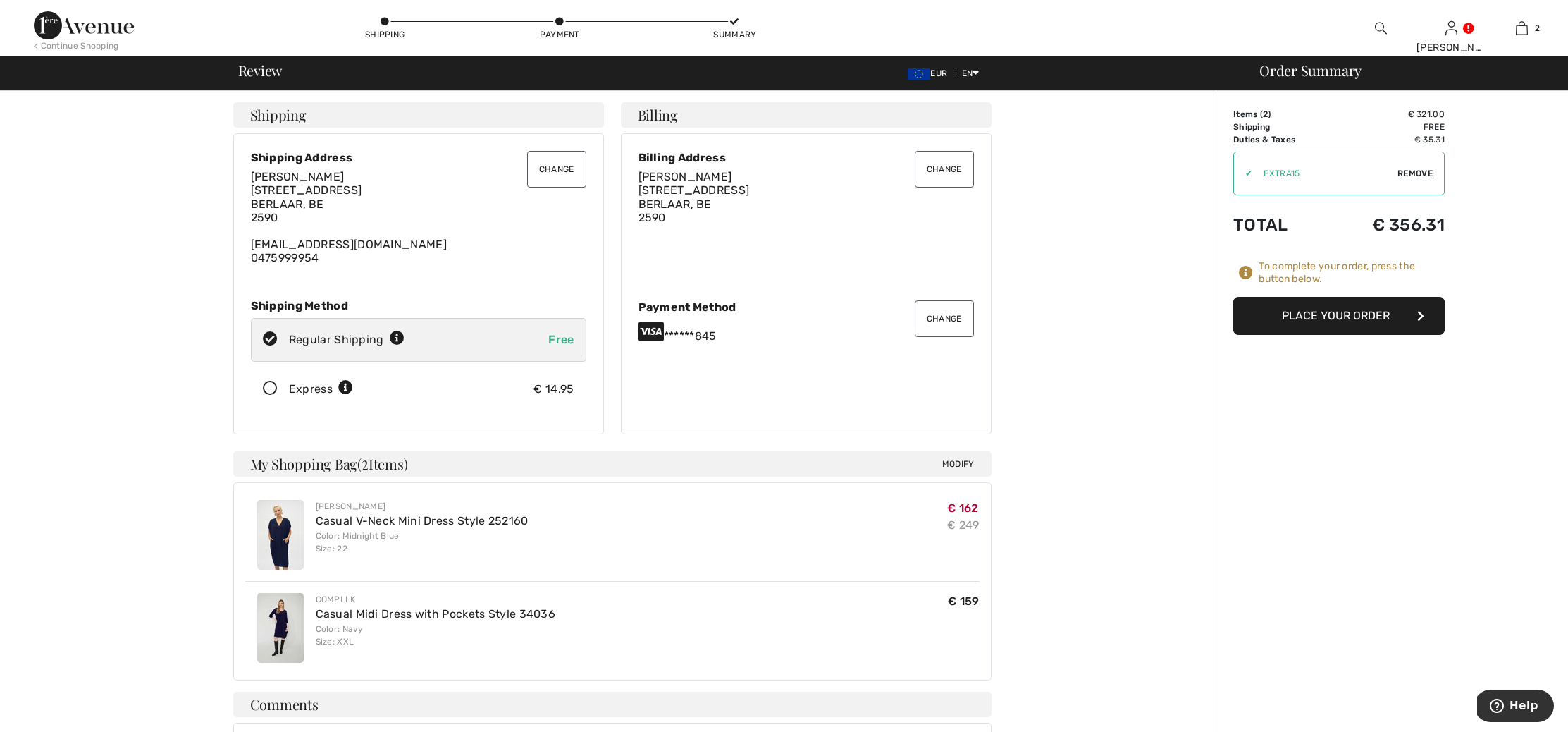
click at [1344, 309] on button "Place Your Order" at bounding box center [1339, 316] width 211 height 38
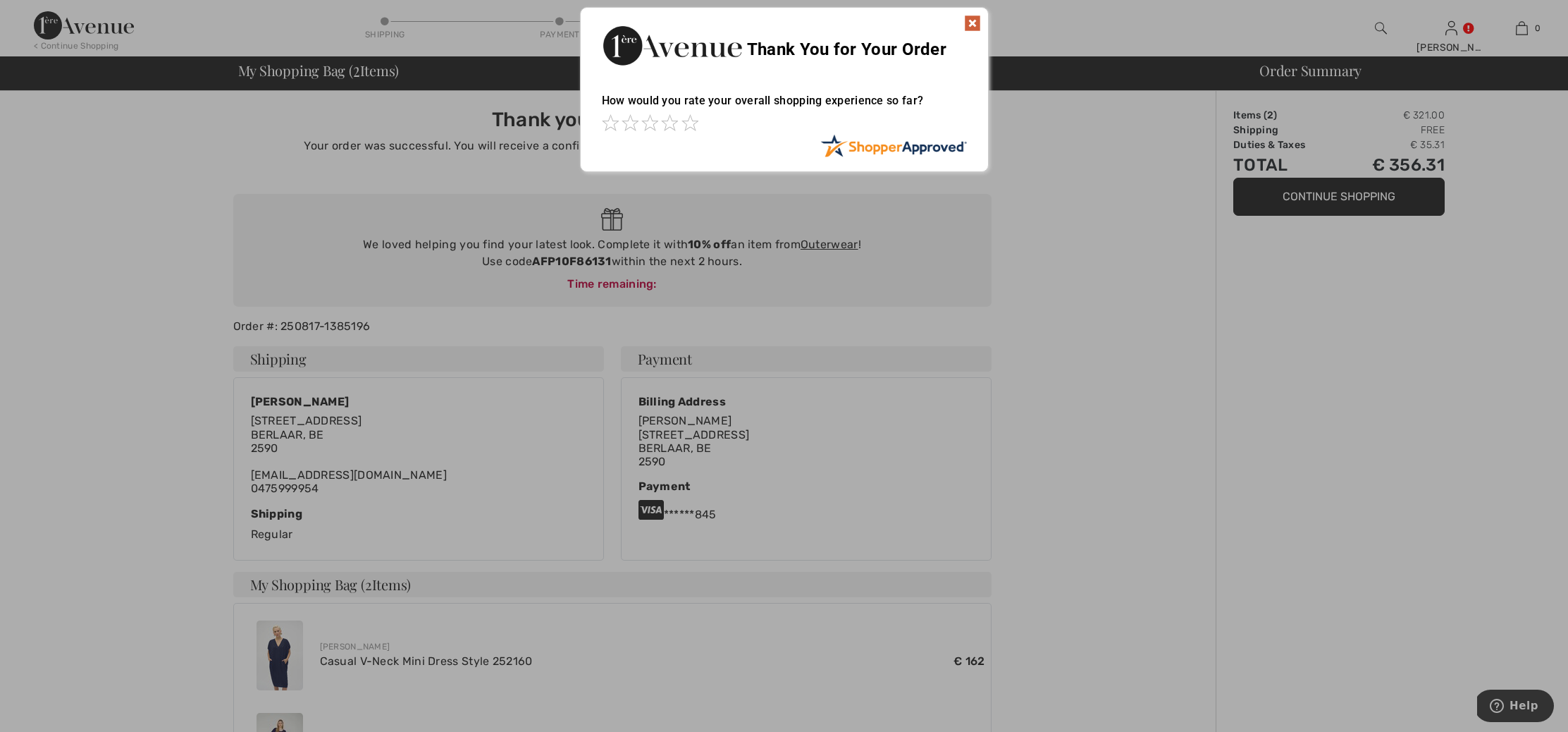
click at [971, 20] on img at bounding box center [972, 23] width 17 height 17
